Goal: Check status: Check status

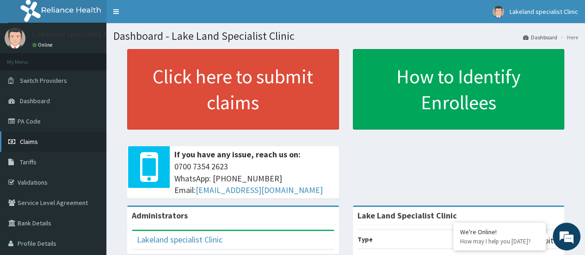
click at [36, 142] on span "Claims" at bounding box center [29, 141] width 18 height 8
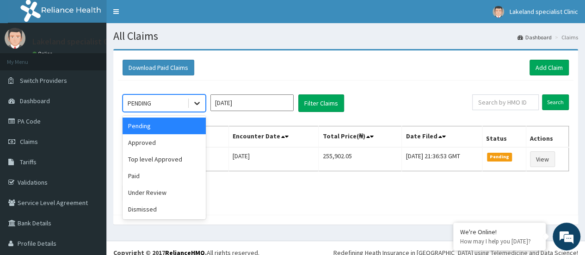
click at [198, 102] on icon at bounding box center [197, 103] width 9 height 9
click at [157, 143] on div "Approved" at bounding box center [164, 142] width 83 height 17
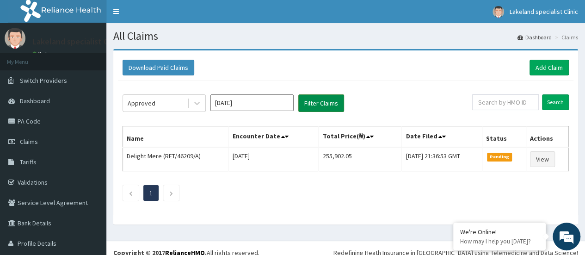
click at [315, 104] on button "Filter Claims" at bounding box center [322, 103] width 46 height 18
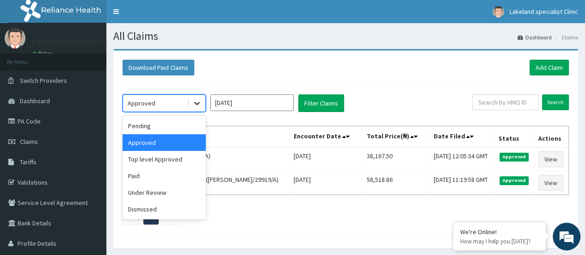
click at [195, 102] on icon at bounding box center [197, 103] width 6 height 3
click at [146, 193] on div "Under Review" at bounding box center [164, 192] width 83 height 17
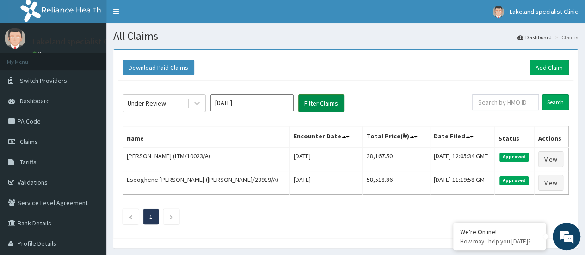
click at [313, 102] on button "Filter Claims" at bounding box center [322, 103] width 46 height 18
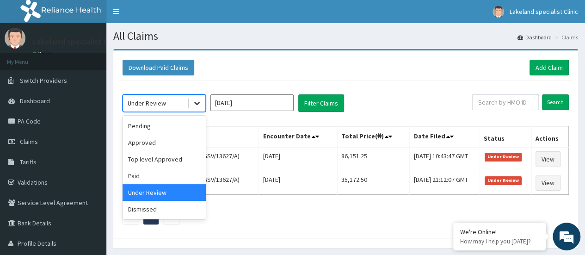
click at [196, 103] on icon at bounding box center [197, 103] width 6 height 3
click at [142, 176] on div "Paid" at bounding box center [164, 176] width 83 height 17
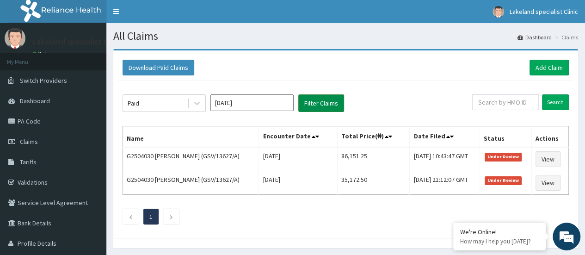
click at [323, 101] on button "Filter Claims" at bounding box center [322, 103] width 46 height 18
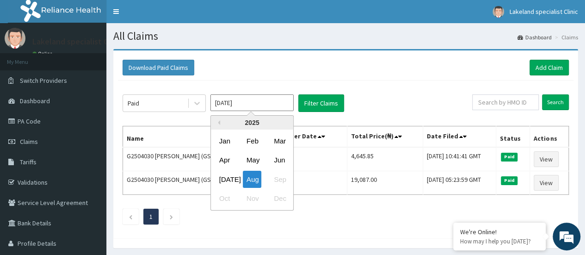
click at [242, 106] on input "[DATE]" at bounding box center [252, 102] width 83 height 17
click at [280, 179] on div "[DATE] Aug Sep" at bounding box center [252, 179] width 82 height 19
click at [279, 179] on div "[DATE] Aug Sep" at bounding box center [252, 179] width 82 height 19
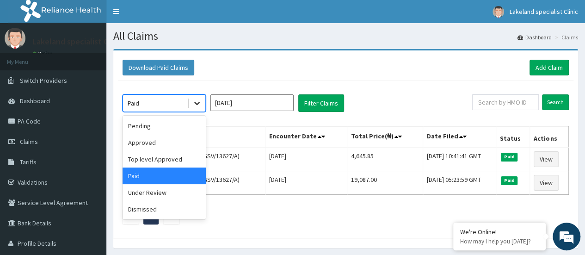
click at [199, 102] on icon at bounding box center [197, 103] width 6 height 3
click at [164, 143] on div "Approved" at bounding box center [164, 142] width 83 height 17
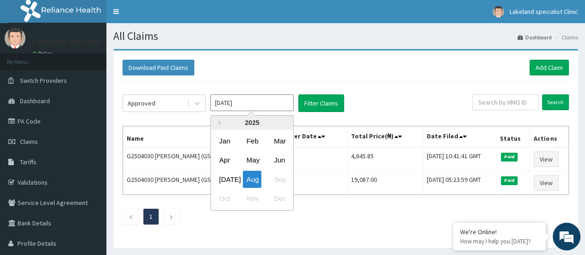
click at [250, 105] on input "[DATE]" at bounding box center [252, 102] width 83 height 17
click at [280, 182] on div "[DATE] Aug Sep" at bounding box center [252, 179] width 82 height 19
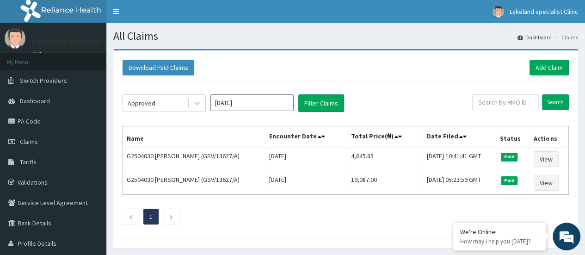
click at [381, 88] on div "Approved [DATE] Filter Claims Search Name Encounter Date Total Price(₦) Date Fi…" at bounding box center [346, 157] width 456 height 153
click at [325, 104] on button "Filter Claims" at bounding box center [322, 103] width 46 height 18
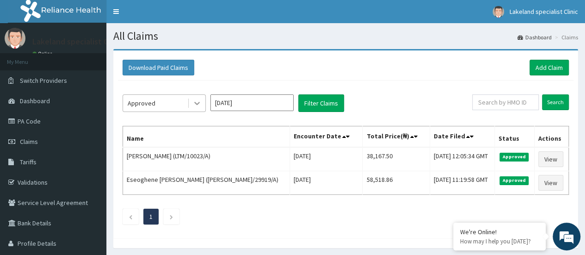
click at [198, 105] on icon at bounding box center [197, 103] width 9 height 9
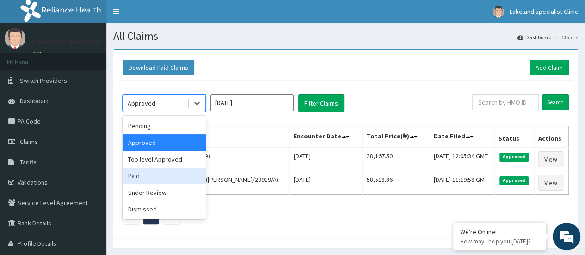
click at [142, 177] on div "Paid" at bounding box center [164, 176] width 83 height 17
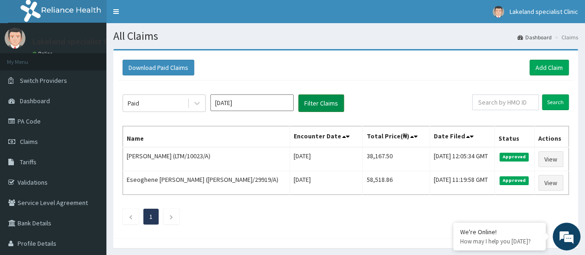
click at [317, 103] on button "Filter Claims" at bounding box center [322, 103] width 46 height 18
